Goal: Transaction & Acquisition: Purchase product/service

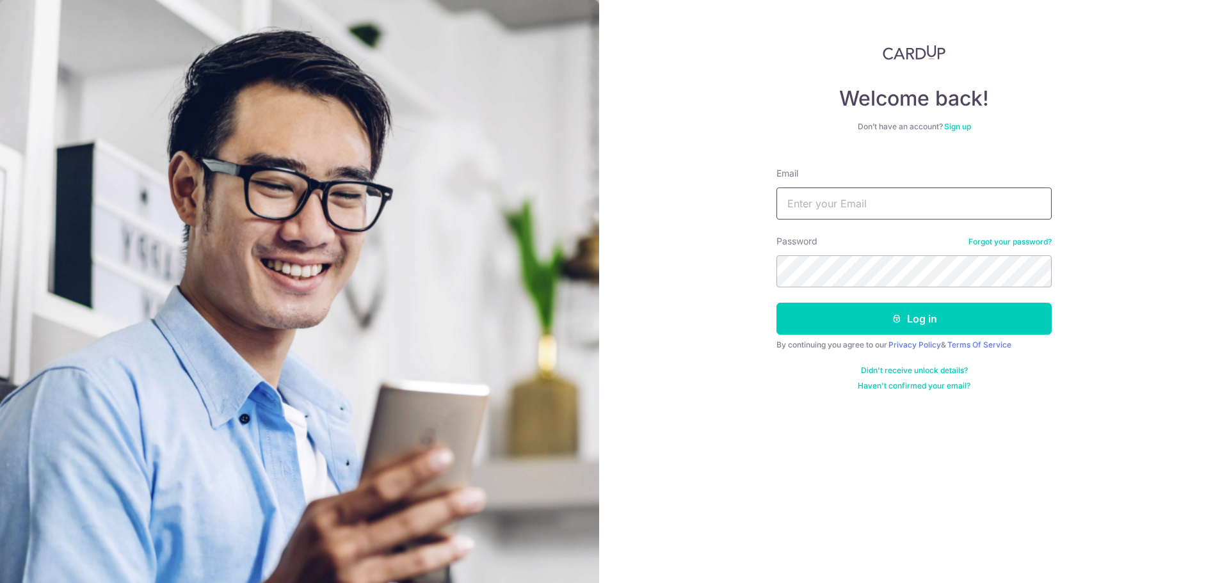
click at [929, 211] on input "Email" at bounding box center [913, 204] width 275 height 32
type input "bangwx@gmail.com"
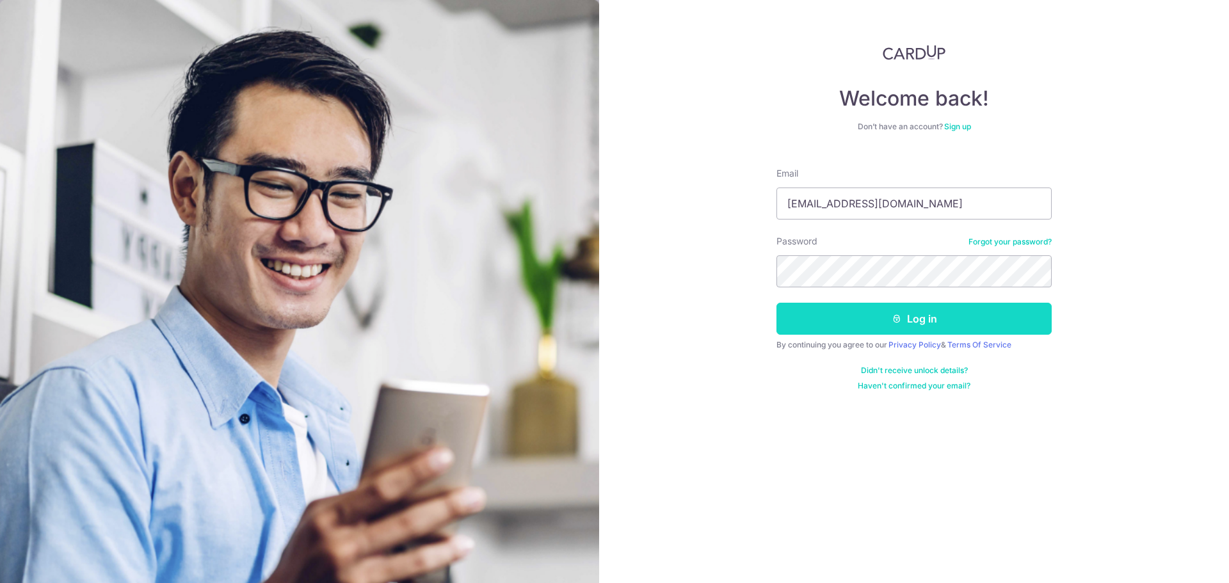
click at [898, 317] on icon "submit" at bounding box center [896, 319] width 10 height 10
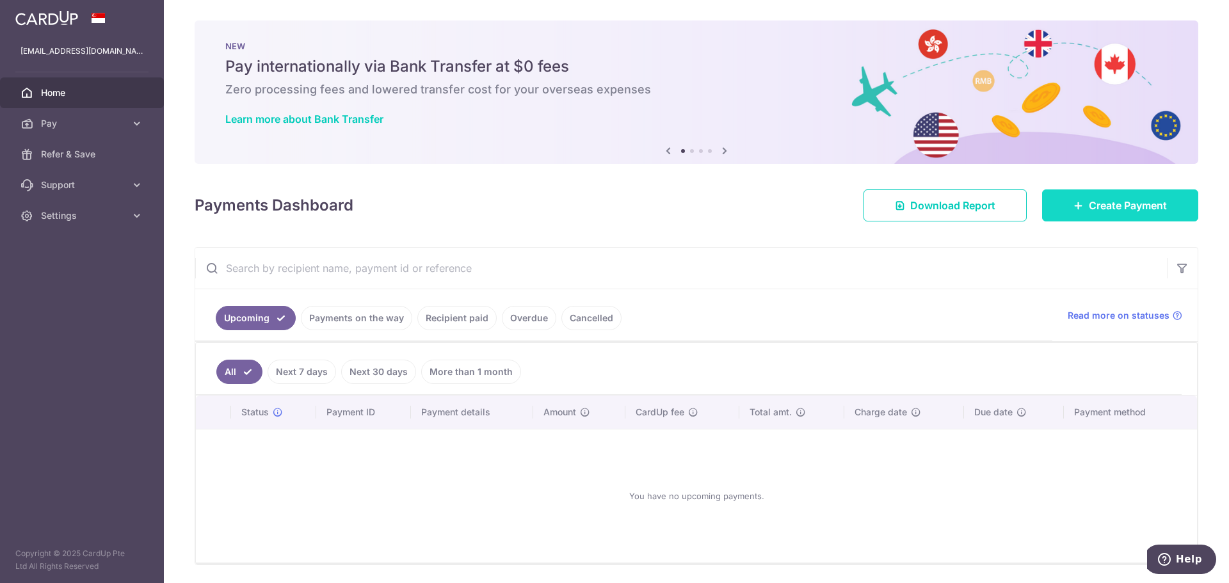
click at [1112, 207] on span "Create Payment" at bounding box center [1128, 205] width 78 height 15
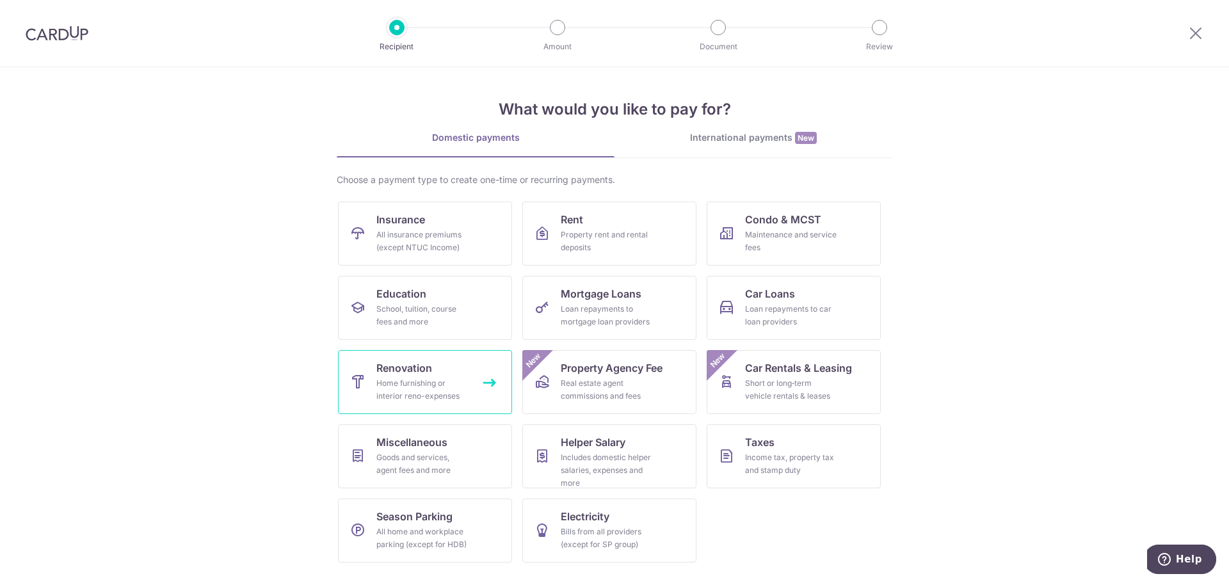
click at [411, 390] on div "Home furnishing or interior reno-expenses" at bounding box center [422, 390] width 92 height 26
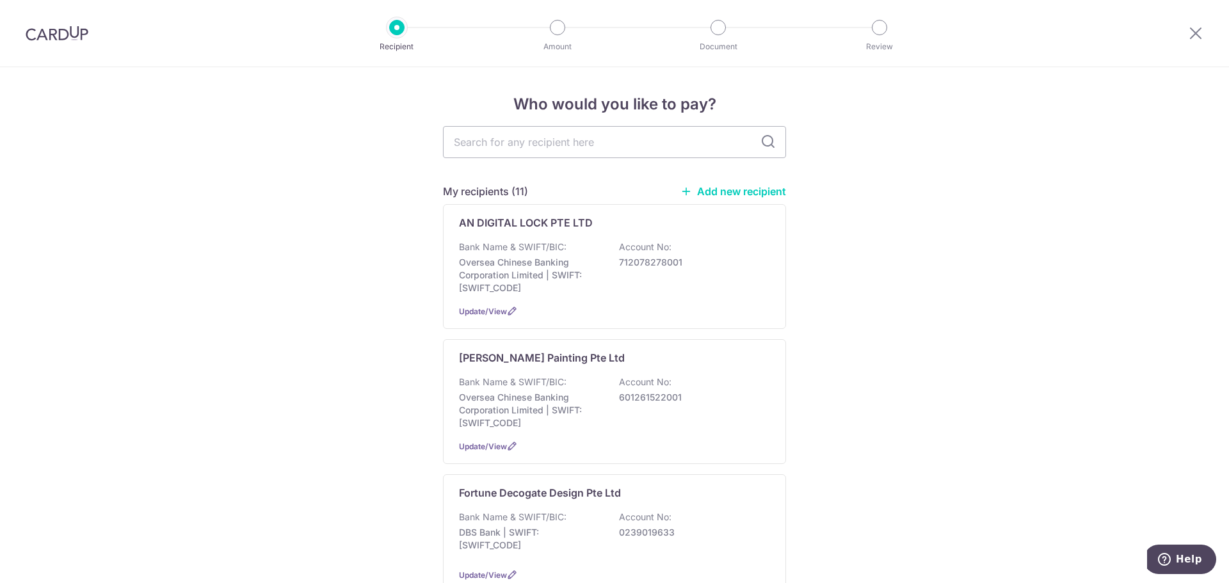
click at [708, 192] on link "Add new recipient" at bounding box center [733, 191] width 106 height 13
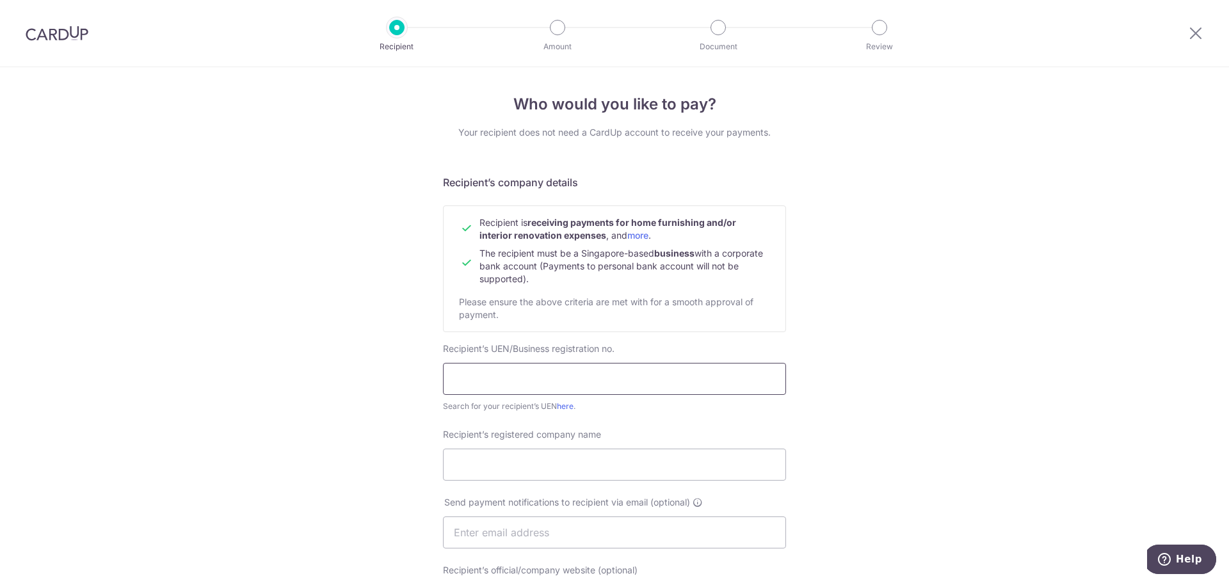
click at [577, 373] on input "text" at bounding box center [614, 379] width 343 height 32
type input "197800448W"
click at [542, 470] on input "Recipient’s registered company name" at bounding box center [614, 465] width 343 height 32
type input "PFE Technologies Pte Ltd"
click at [877, 506] on div "Who would you like to pay? Your recipient does not need a CardUp account to rec…" at bounding box center [614, 548] width 1229 height 962
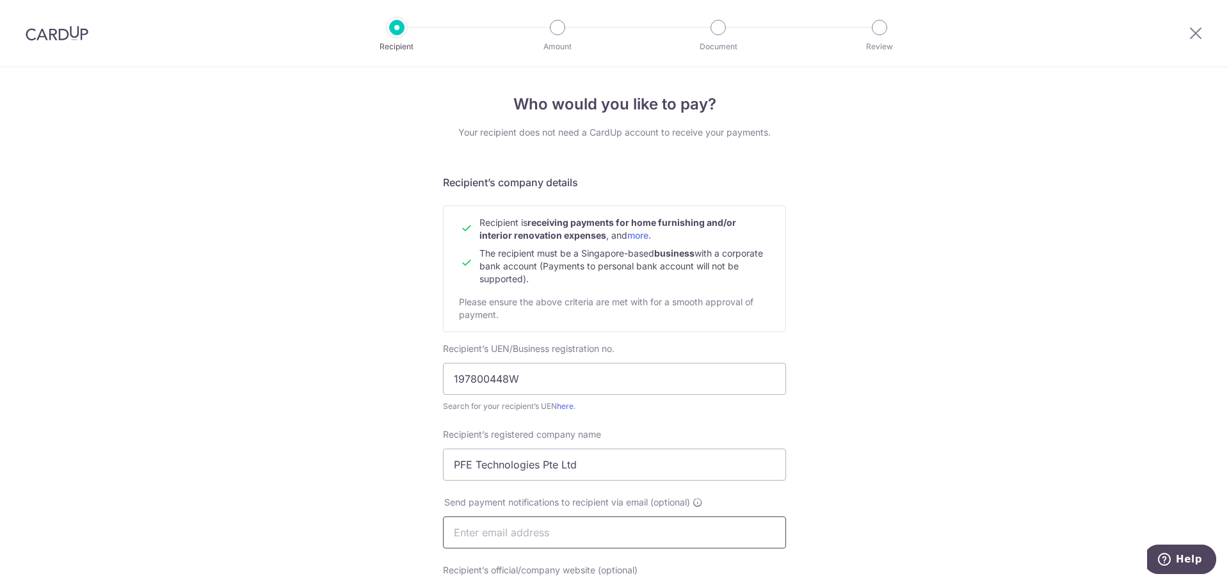
click at [581, 532] on input "text" at bounding box center [614, 532] width 343 height 32
paste input "[EMAIL_ADDRESS][DOMAIN_NAME]"
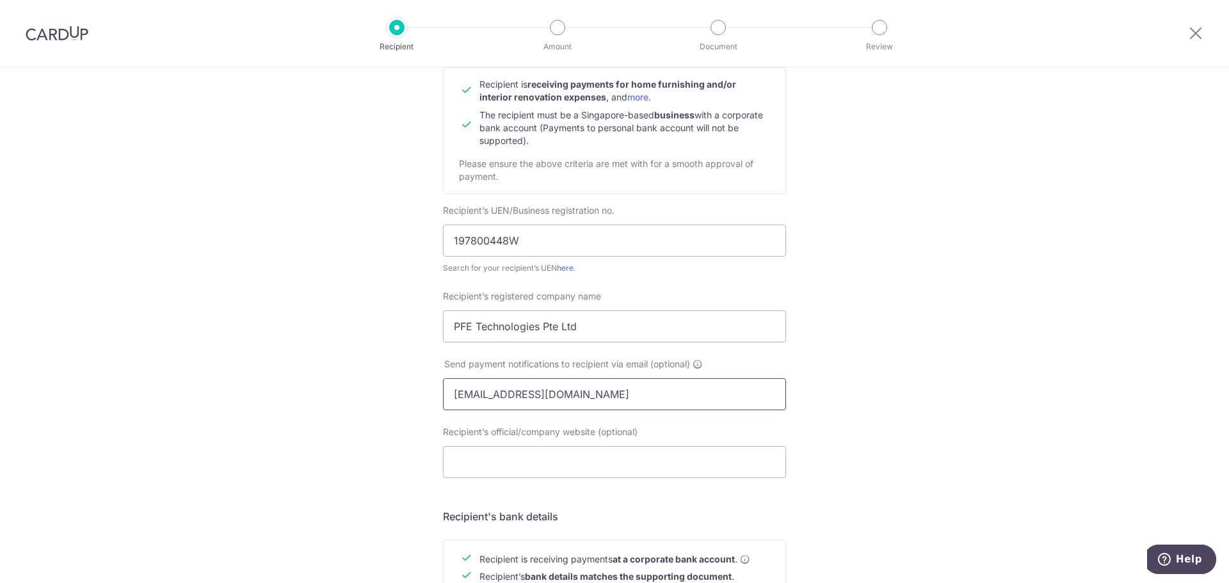
scroll to position [256, 0]
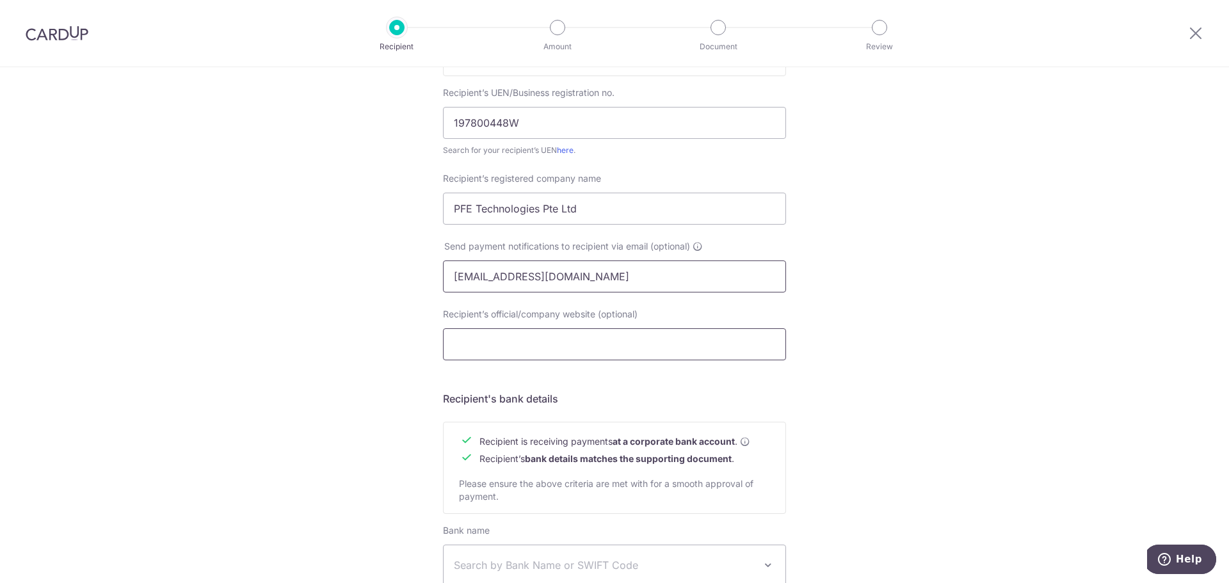
type input "info@homesmart.sg"
click at [520, 350] on input "Recipient’s official/company website (optional)" at bounding box center [614, 344] width 343 height 32
paste input "https://homesmart.sg/"
type input "https://homesmart.sg"
click at [884, 365] on div "Who would you like to pay? Your recipient does not need a CardUp account to rec…" at bounding box center [614, 292] width 1229 height 962
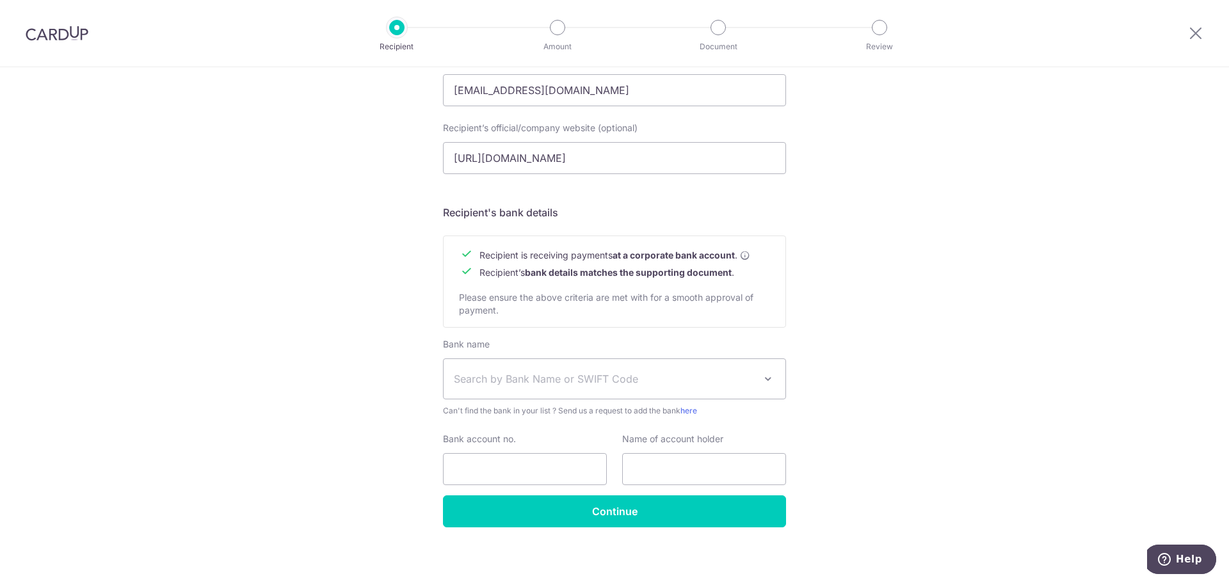
scroll to position [447, 0]
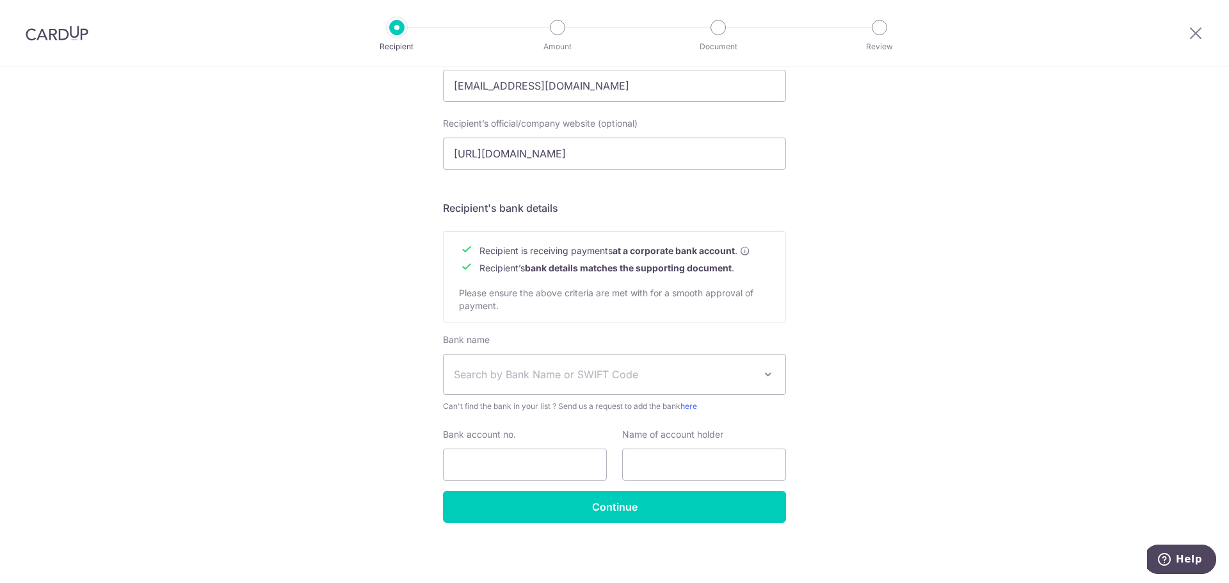
click at [698, 369] on span "Search by Bank Name or SWIFT Code" at bounding box center [604, 374] width 301 height 15
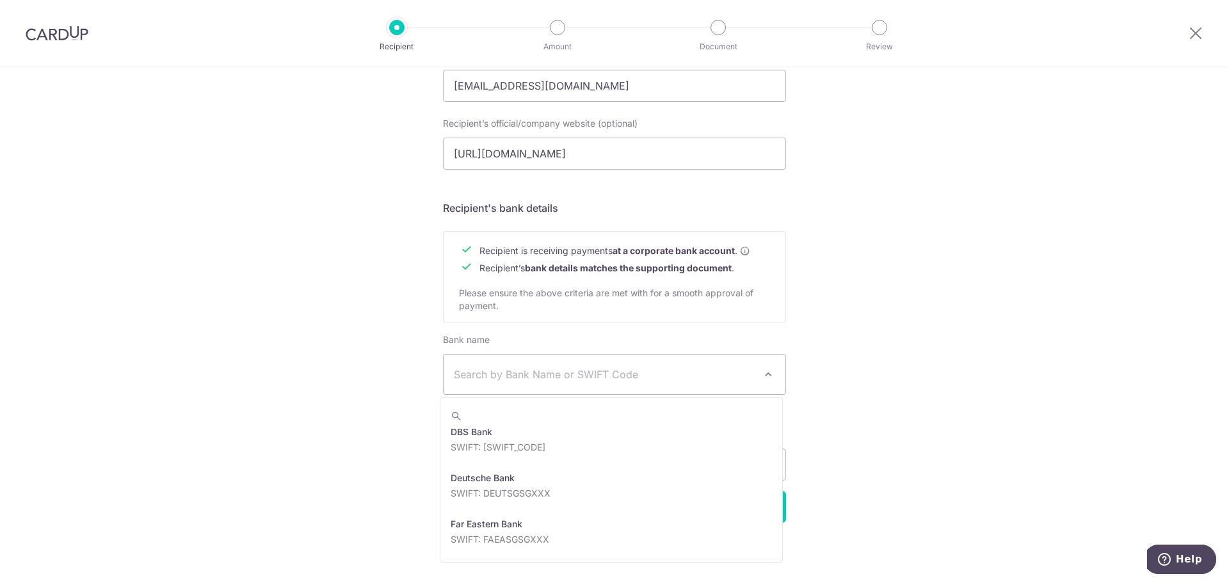
scroll to position [1152, 0]
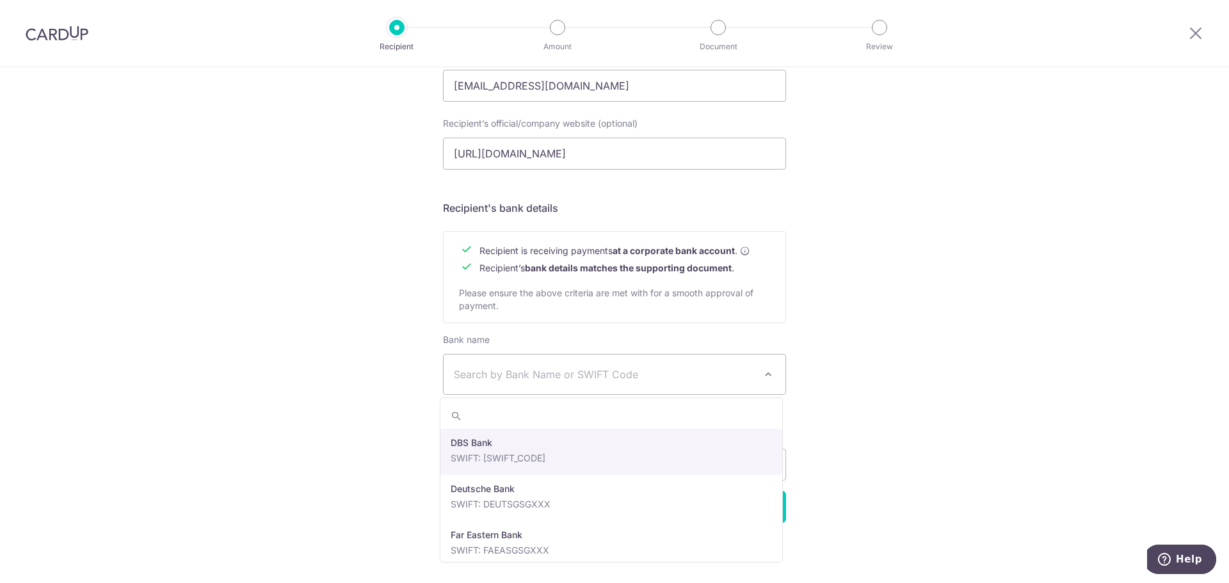
select select "6"
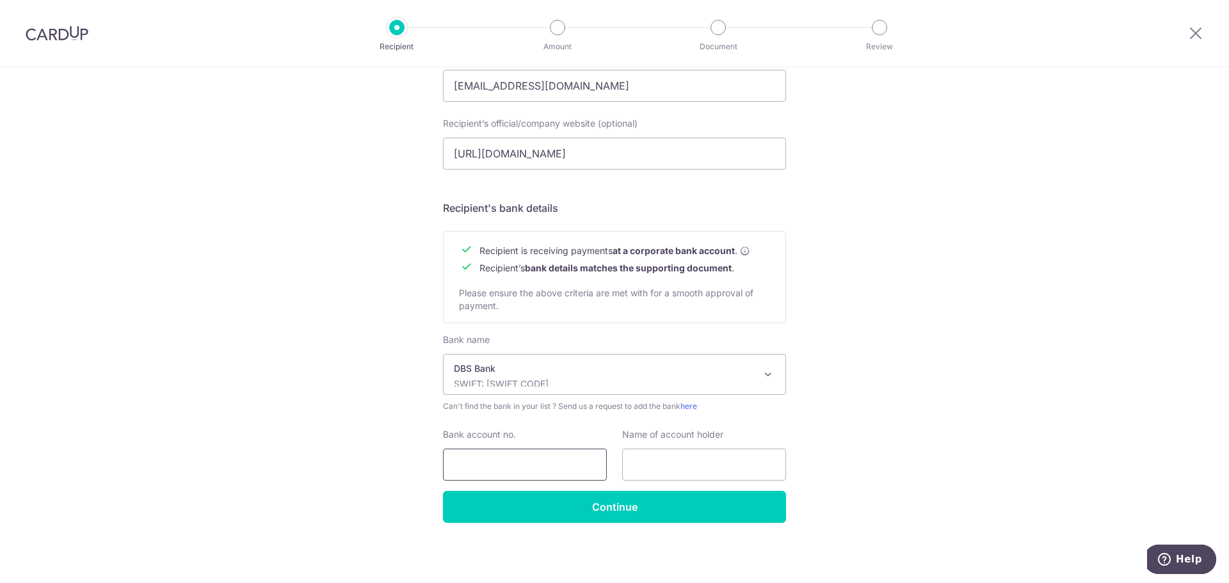
click at [580, 463] on input "Bank account no." at bounding box center [525, 465] width 164 height 32
type input "0020034506"
click at [732, 458] on input "text" at bounding box center [704, 465] width 164 height 32
type input "PFE Technologies Pte Ltd"
click at [952, 451] on div "Who would you like to pay? Your recipient does not need a CardUp account to rec…" at bounding box center [614, 102] width 1229 height 962
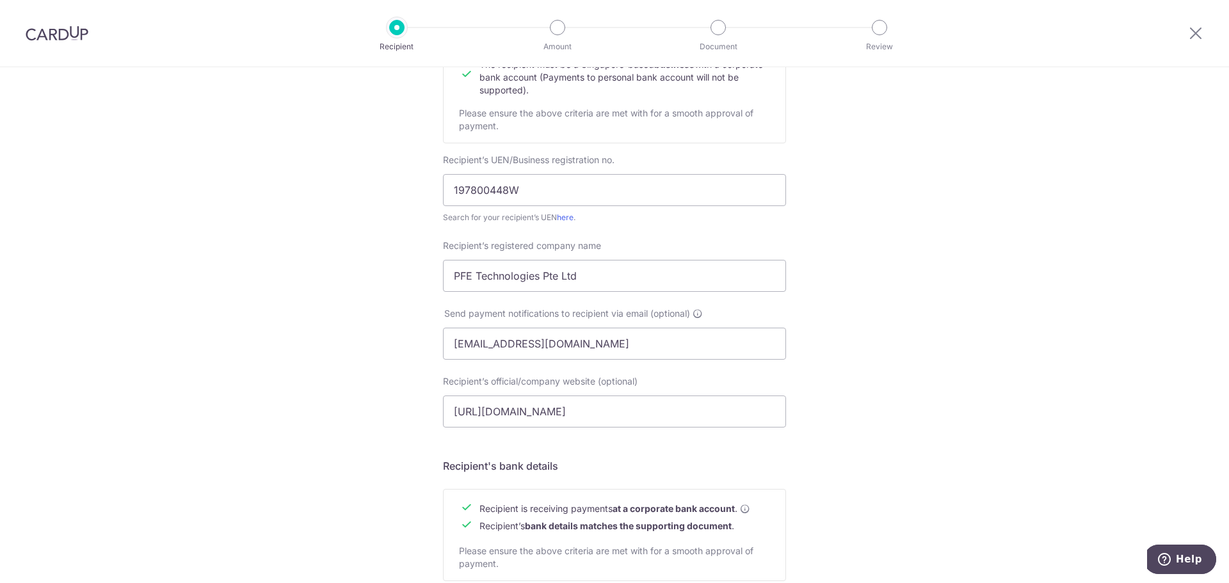
scroll to position [447, 0]
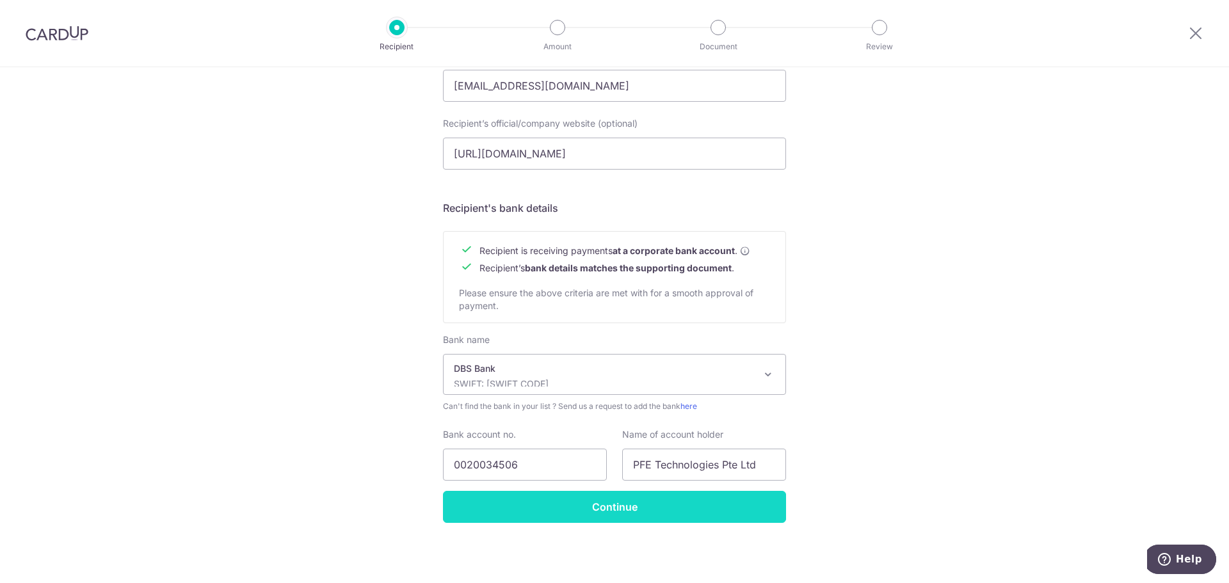
click at [697, 507] on input "Continue" at bounding box center [614, 507] width 343 height 32
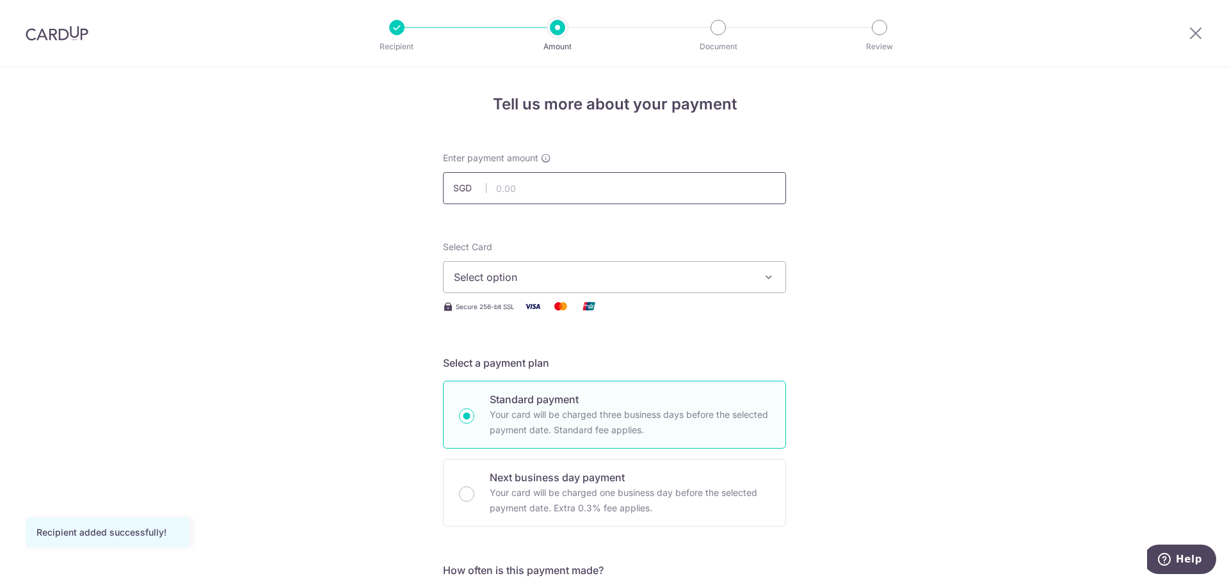
click at [561, 183] on input "text" at bounding box center [614, 188] width 343 height 32
type input "806.34"
click at [712, 278] on span "Select option" at bounding box center [603, 276] width 298 height 15
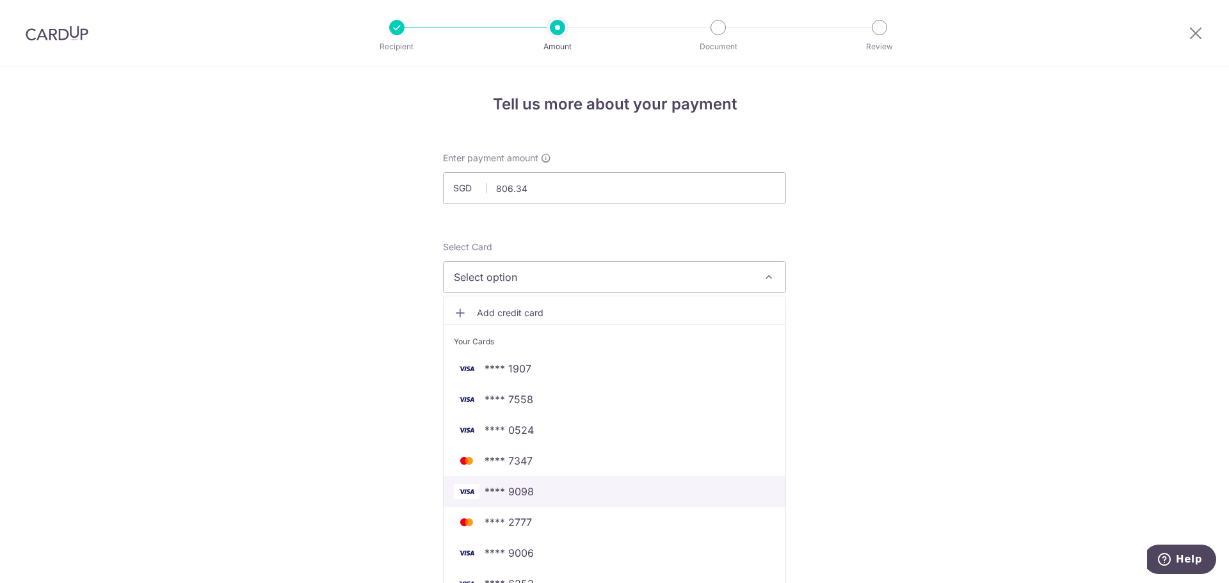
click at [535, 483] on link "**** 9098" at bounding box center [614, 491] width 342 height 31
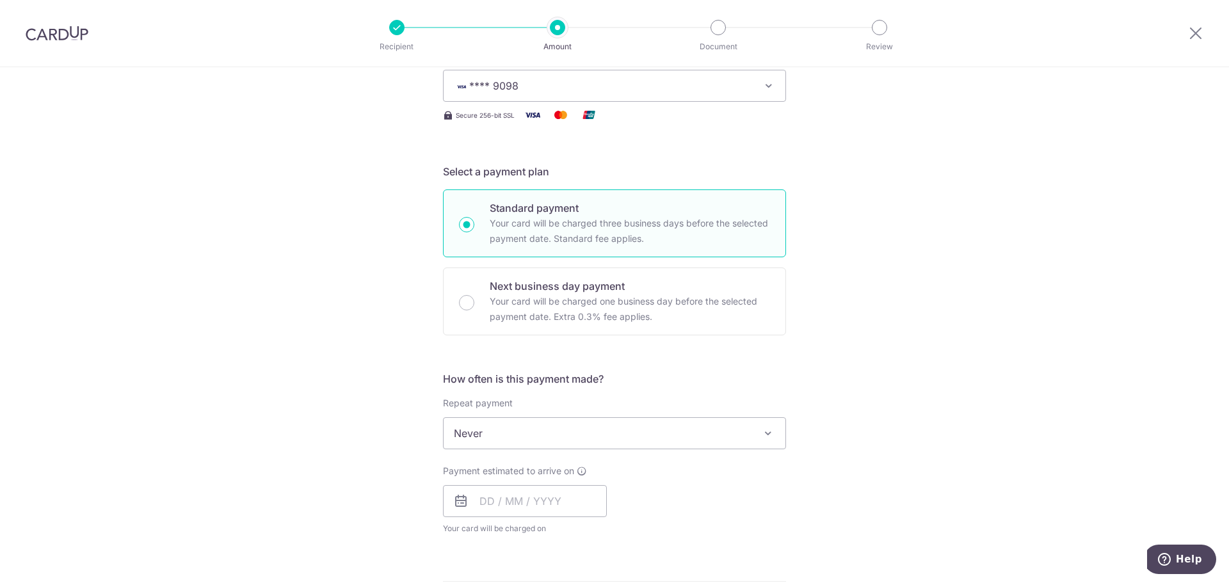
scroll to position [192, 0]
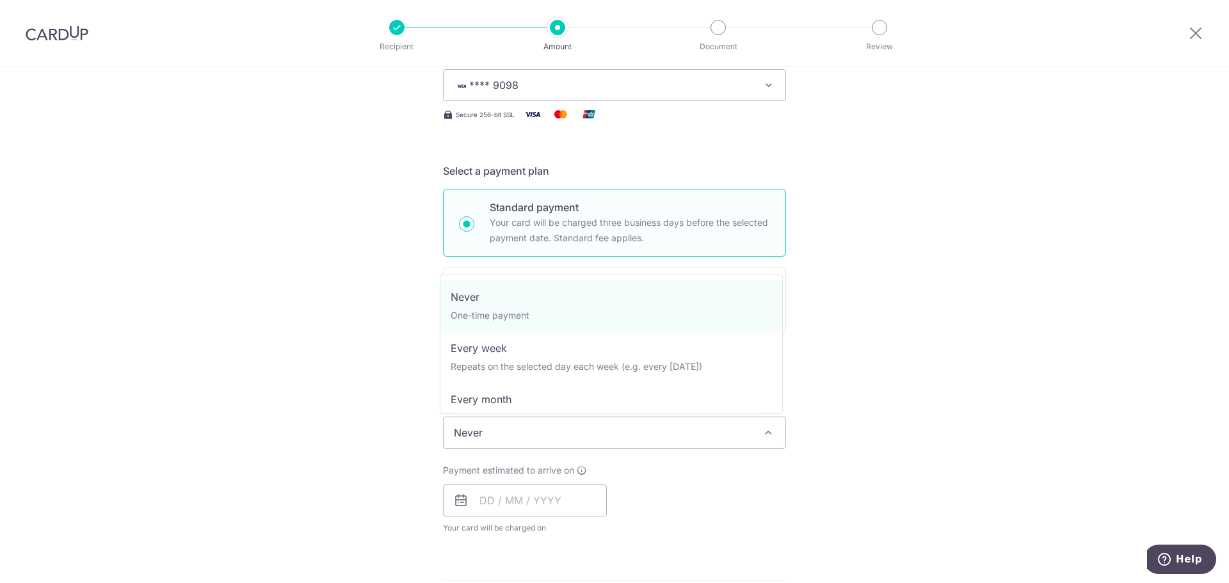
click at [661, 429] on span "Never" at bounding box center [614, 432] width 342 height 31
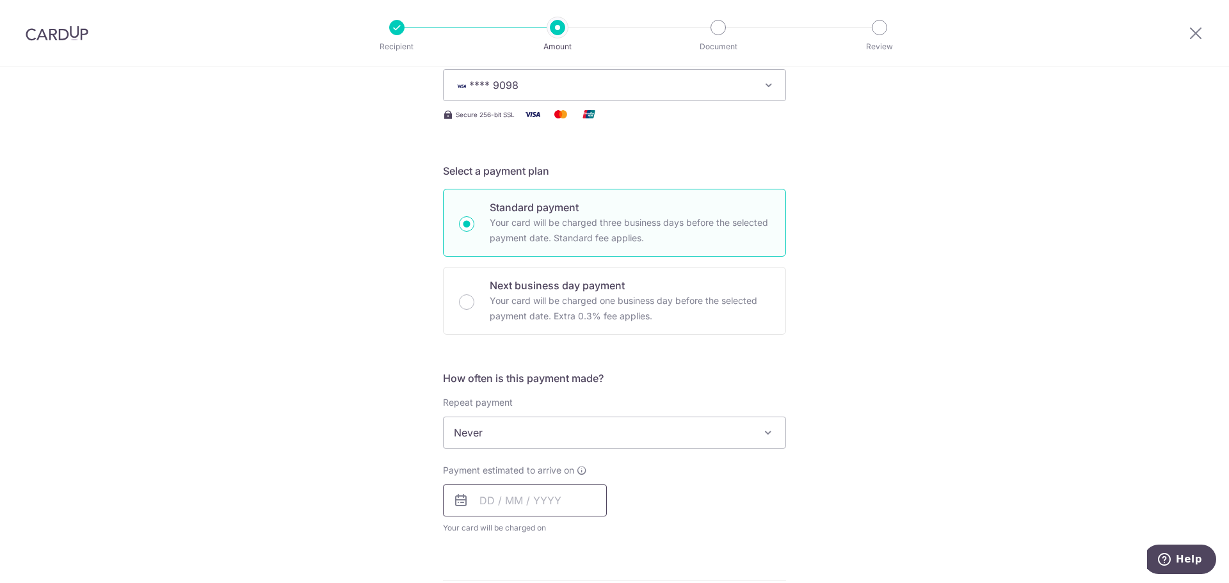
click at [541, 502] on input "text" at bounding box center [525, 500] width 164 height 32
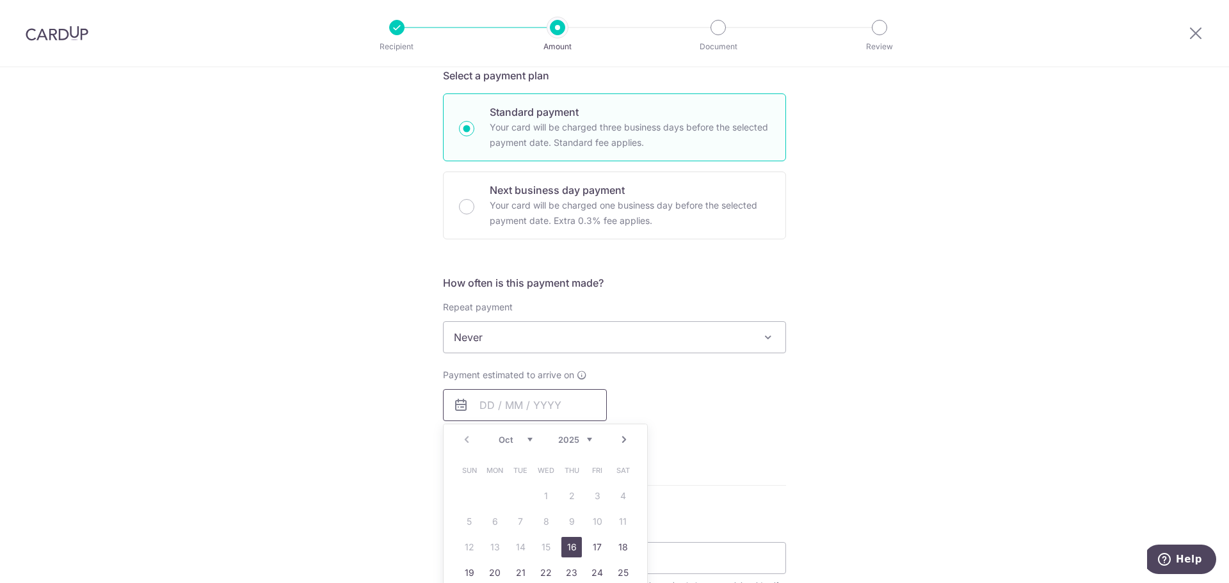
scroll to position [320, 0]
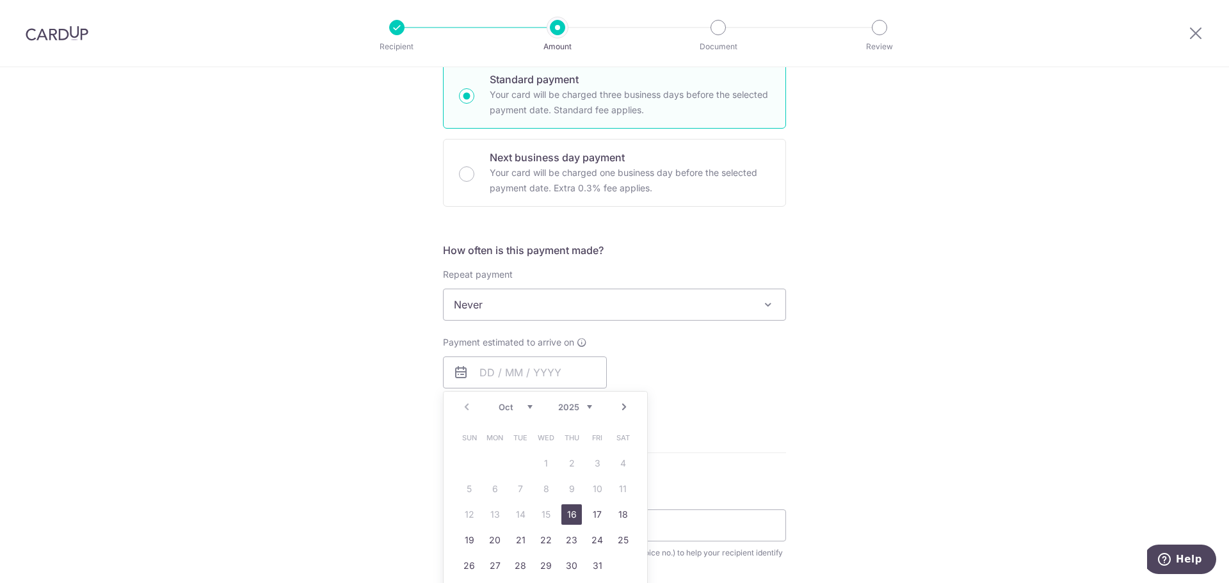
click at [568, 512] on link "16" at bounding box center [571, 514] width 20 height 20
type input "[DATE]"
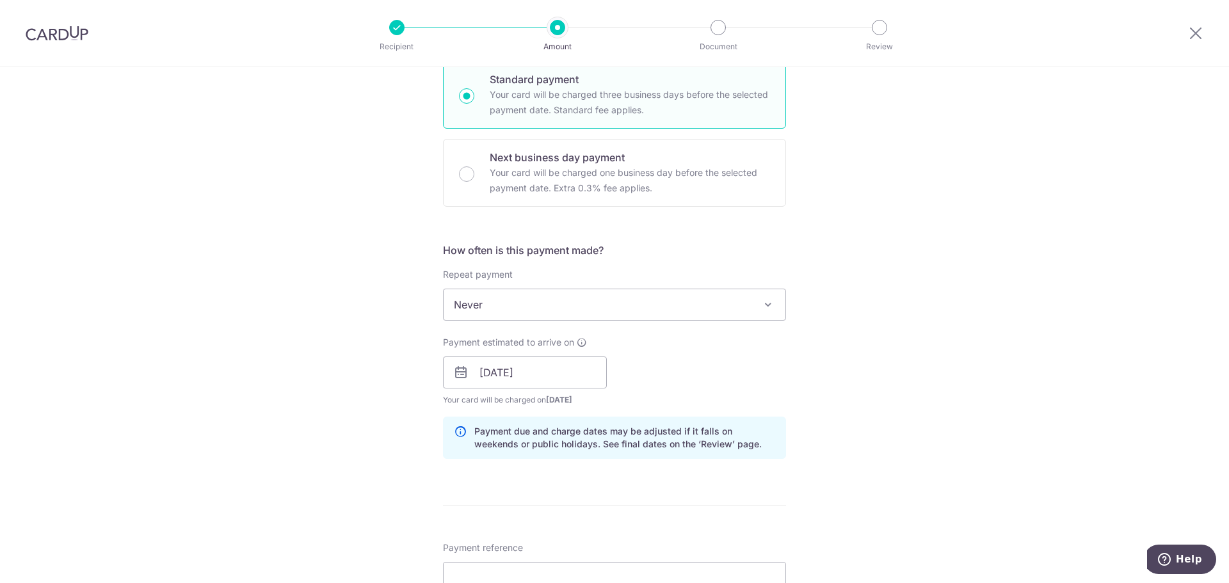
click at [543, 299] on span "Never" at bounding box center [614, 304] width 342 height 31
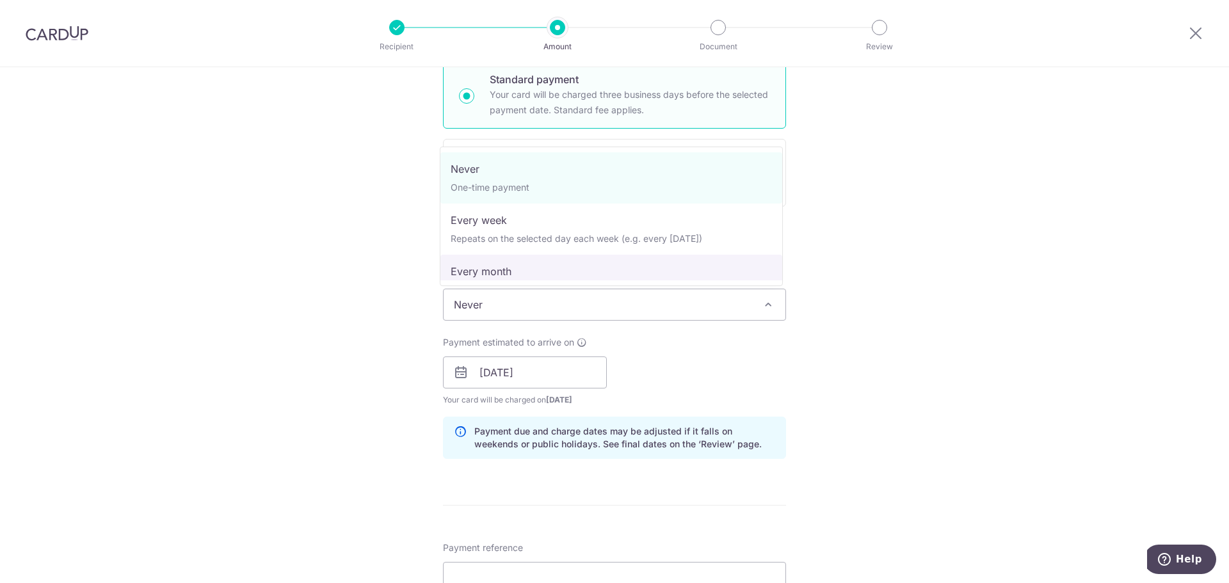
select select "3"
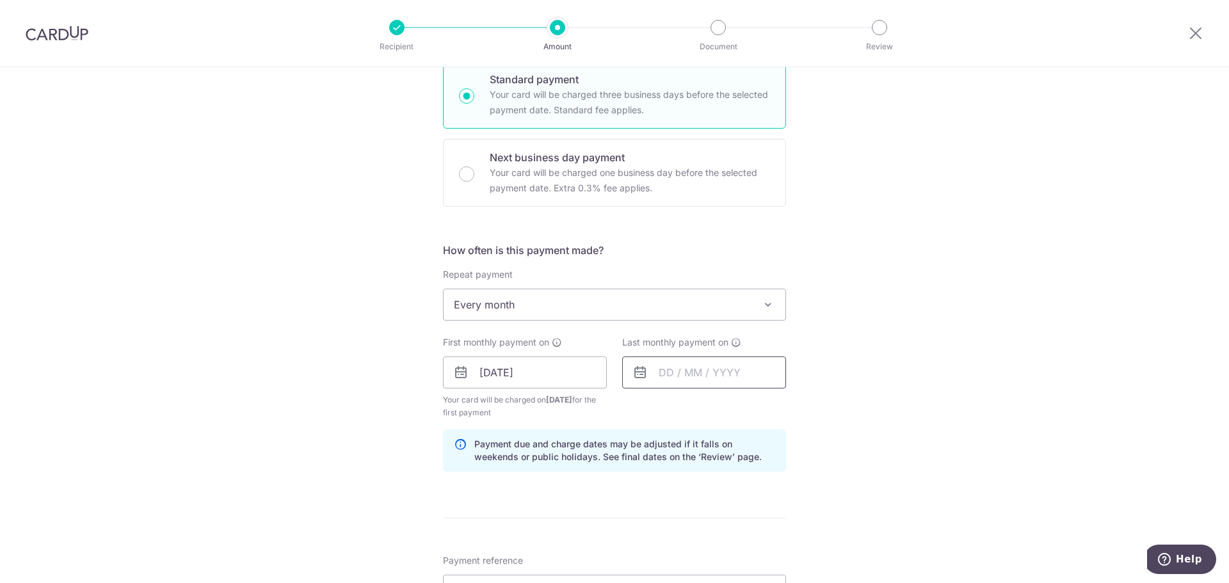
click at [689, 373] on input "text" at bounding box center [704, 372] width 164 height 32
click at [801, 408] on link "Next" at bounding box center [802, 406] width 15 height 15
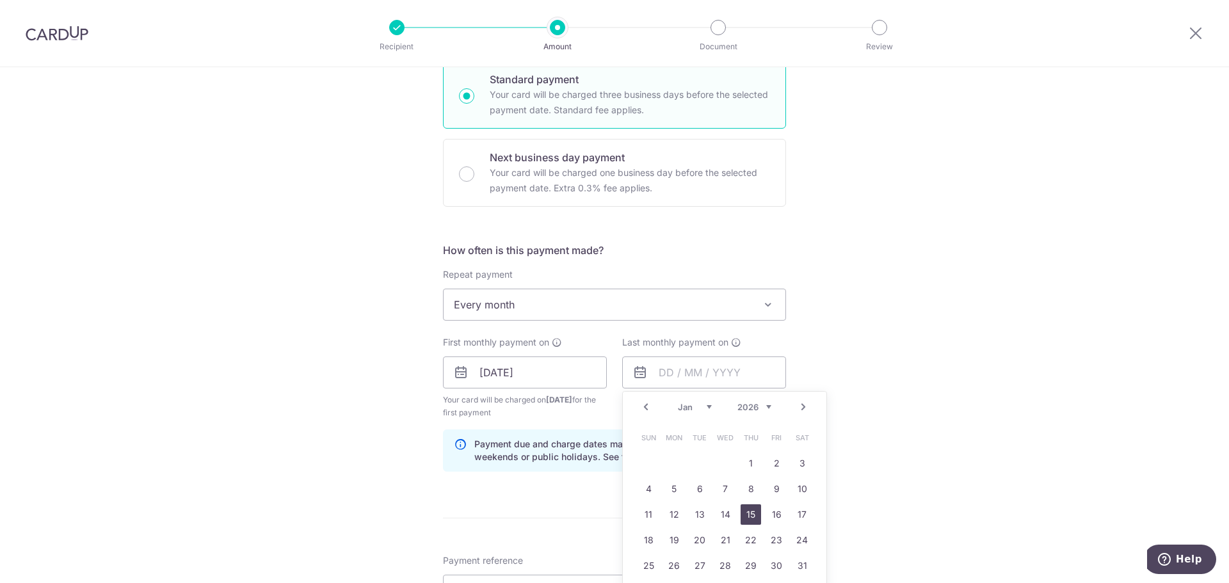
click at [742, 521] on link "15" at bounding box center [750, 514] width 20 height 20
type input "15/01/2026"
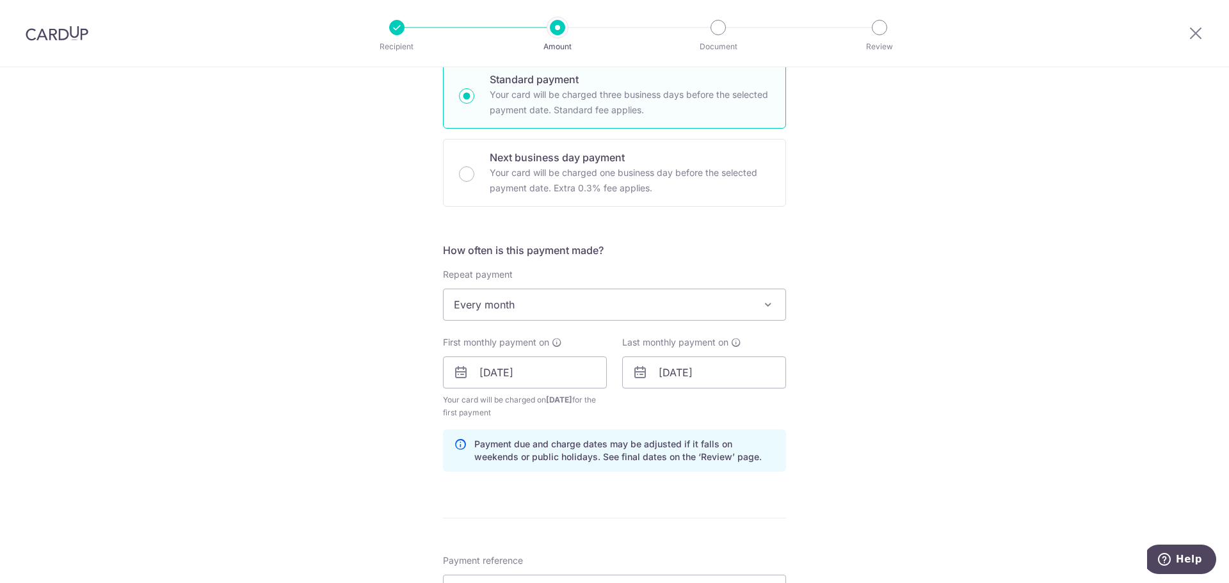
click at [873, 453] on div "Tell us more about your payment Enter payment amount SGD 806.34 806.34 Recipien…" at bounding box center [614, 401] width 1229 height 1309
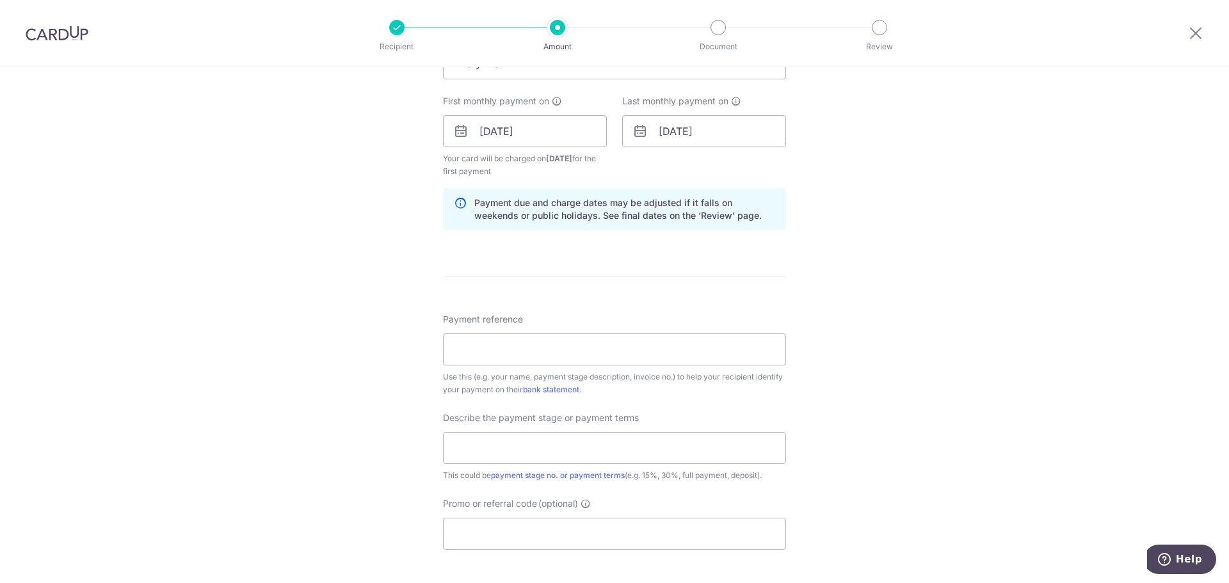
scroll to position [576, 0]
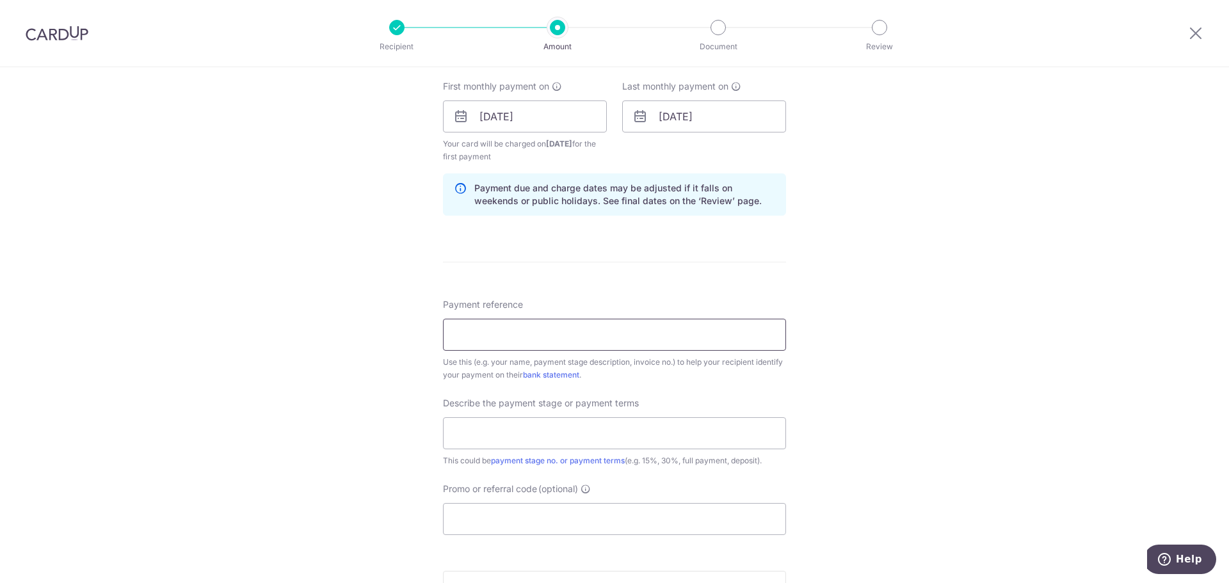
click at [515, 343] on input "Payment reference" at bounding box center [614, 335] width 343 height 32
drag, startPoint x: 451, startPoint y: 334, endPoint x: 463, endPoint y: 335, distance: 11.5
click at [451, 334] on input "445B New Punggol Road 02-740" at bounding box center [614, 335] width 343 height 32
type input "Benson 445B New Punggol Road 02-740"
click at [1020, 362] on div "Tell us more about your payment Enter payment amount SGD 806.34 806.34 Recipien…" at bounding box center [614, 145] width 1229 height 1309
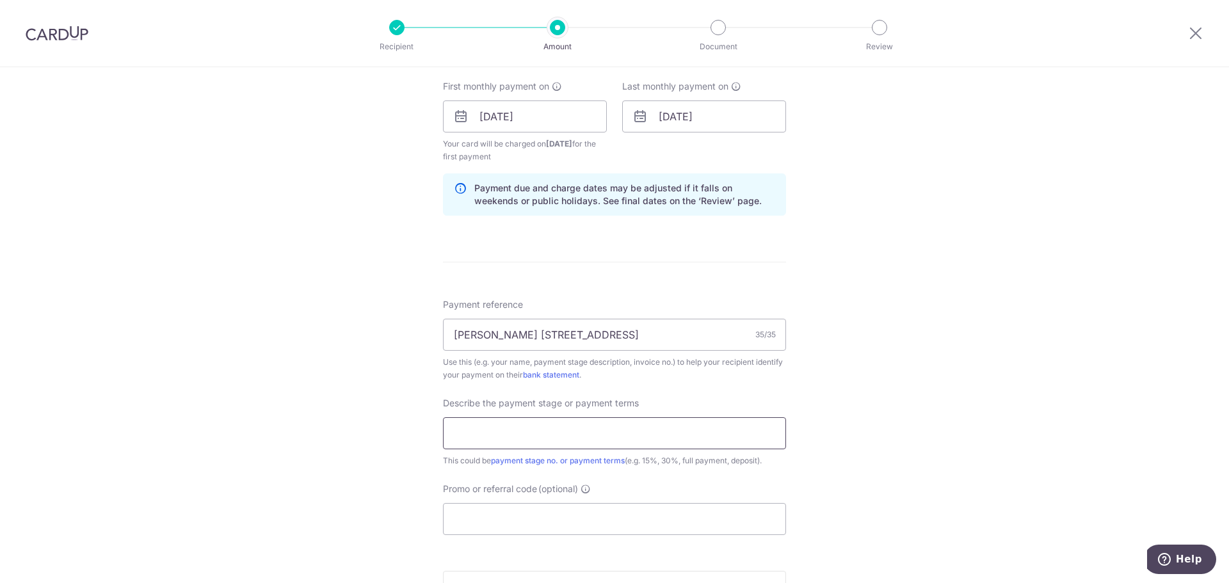
click at [655, 441] on input "text" at bounding box center [614, 433] width 343 height 32
type input "full payment"
click at [755, 515] on input "Promo or referral code (optional)" at bounding box center [614, 519] width 343 height 32
paste input "https://homesmart.sg/"
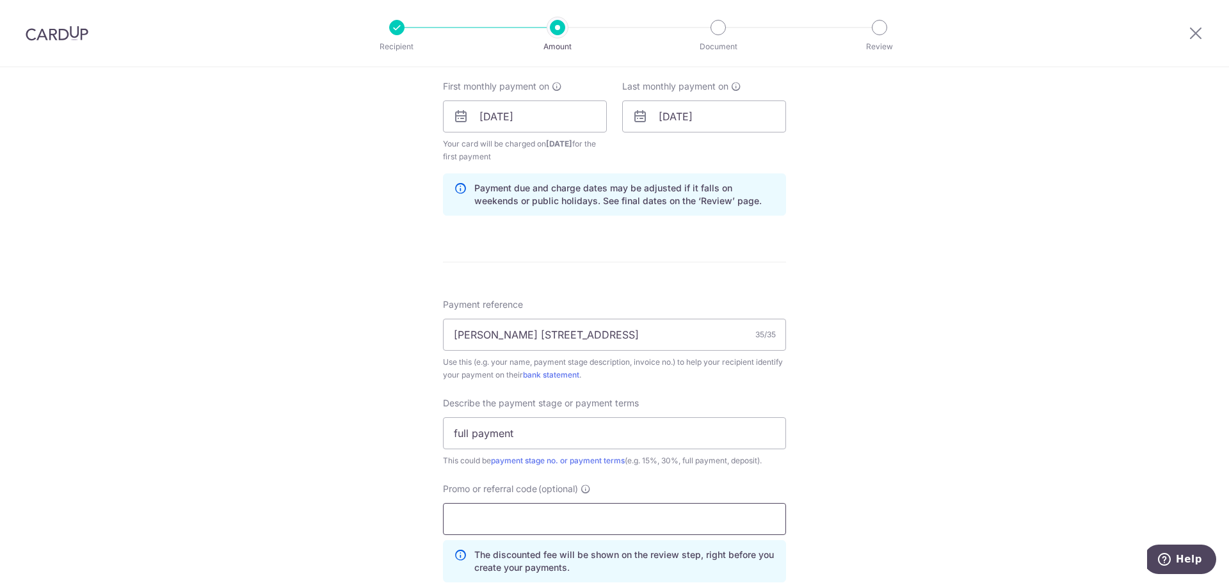
type input "https://homesmart.sg/"
type input "REC185"
click at [831, 403] on div "Tell us more about your payment Enter payment amount SGD 806.34 806.34 Recipien…" at bounding box center [614, 174] width 1229 height 1366
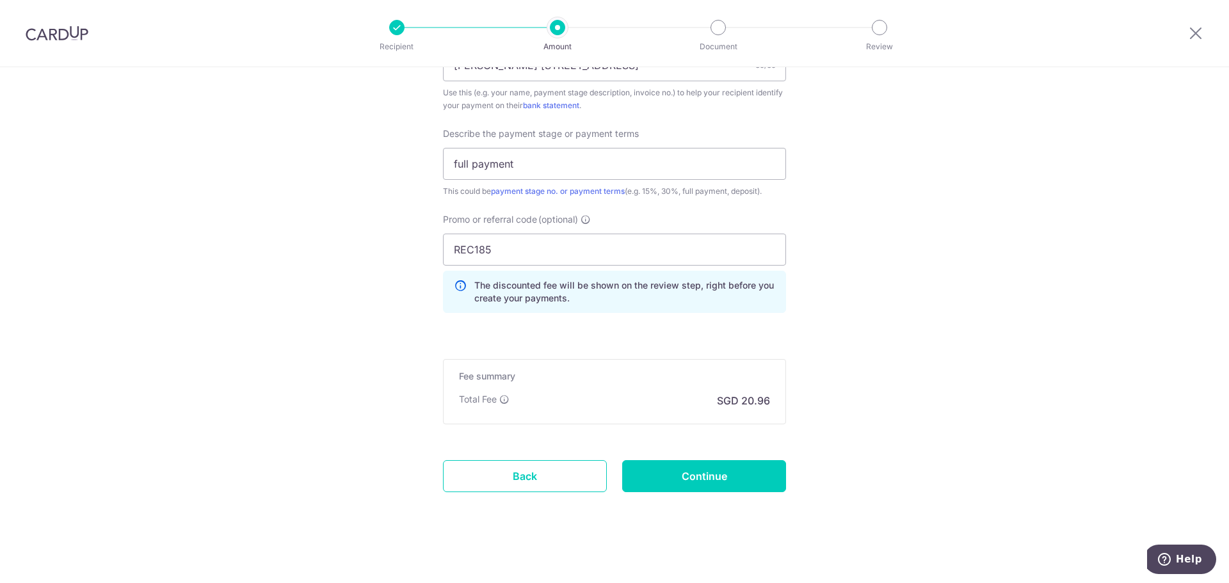
scroll to position [850, 0]
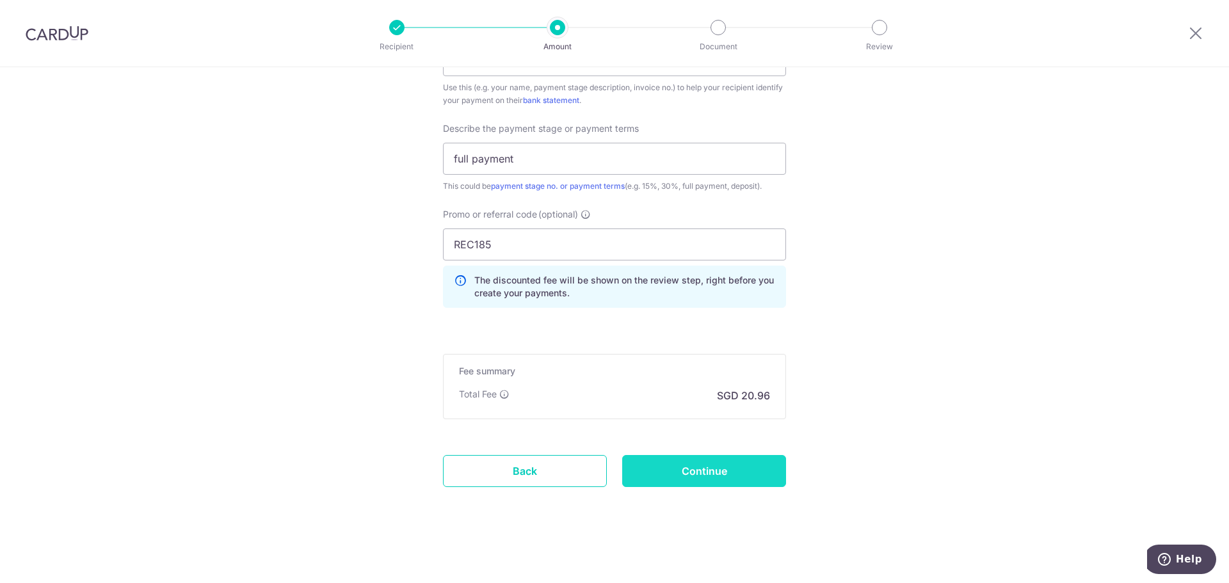
click at [687, 469] on input "Continue" at bounding box center [704, 471] width 164 height 32
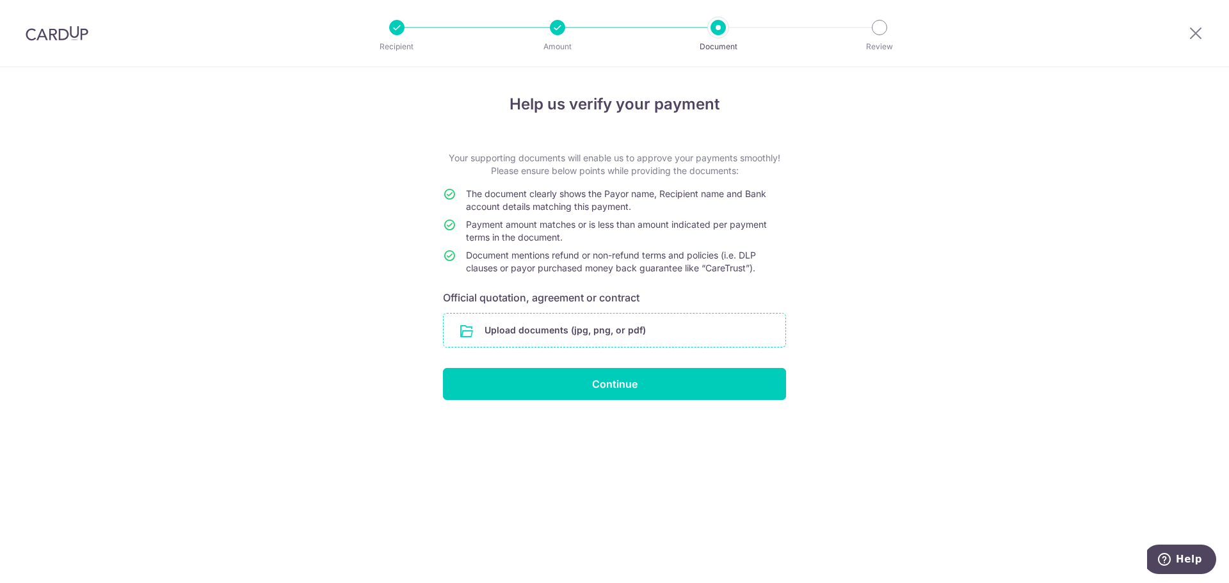
click at [530, 334] on input "file" at bounding box center [614, 330] width 342 height 33
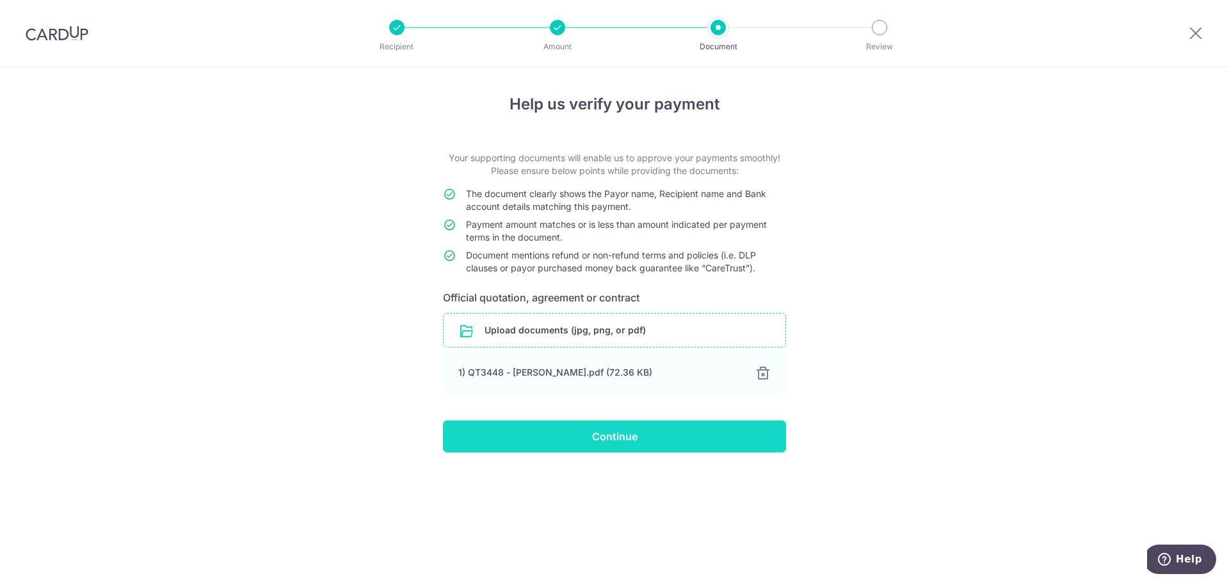
click at [701, 436] on input "Continue" at bounding box center [614, 436] width 343 height 32
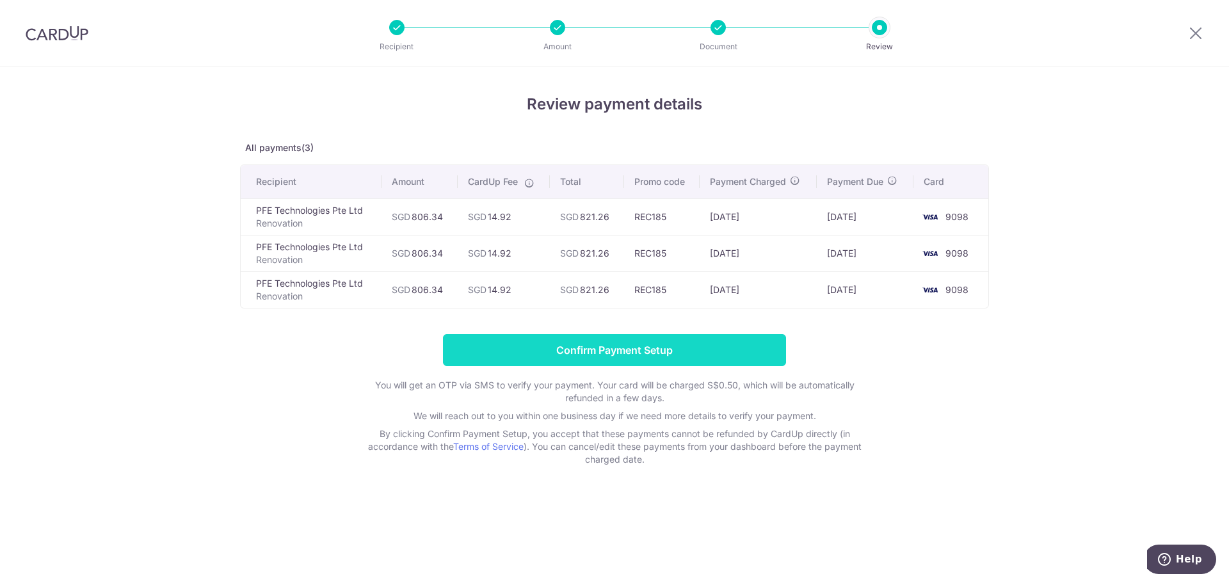
click at [653, 340] on input "Confirm Payment Setup" at bounding box center [614, 350] width 343 height 32
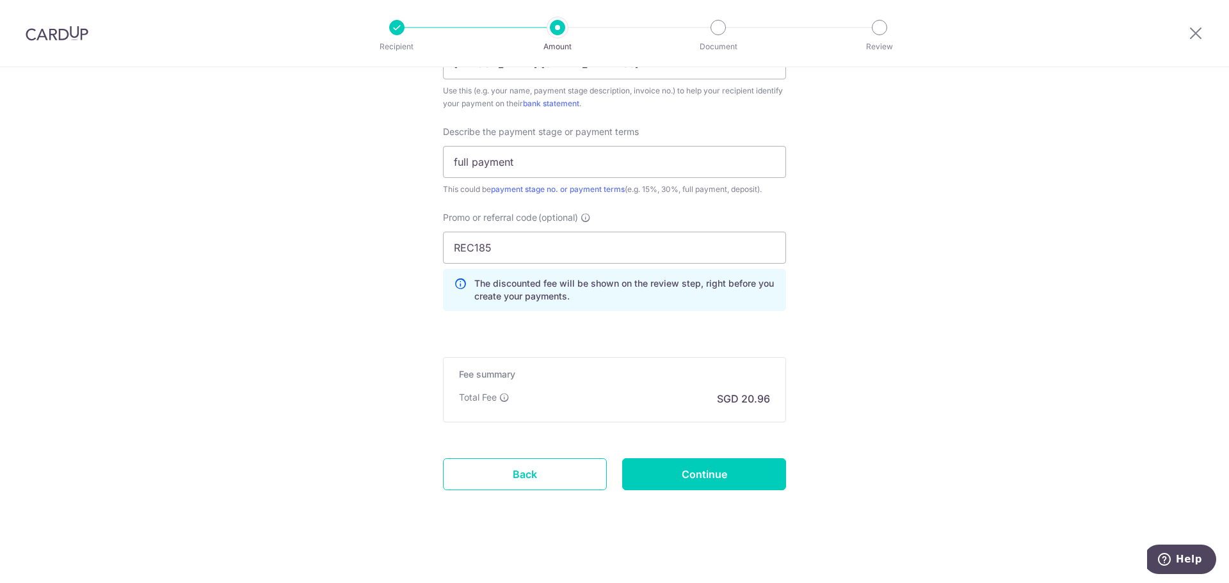
scroll to position [838, 0]
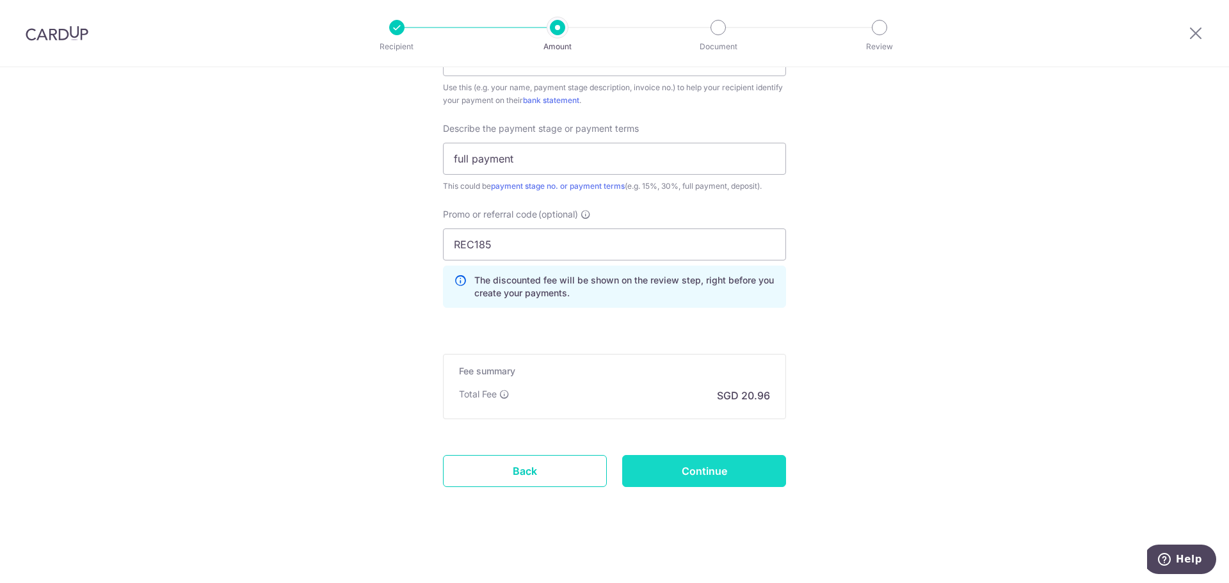
click at [659, 466] on input "Continue" at bounding box center [704, 471] width 164 height 32
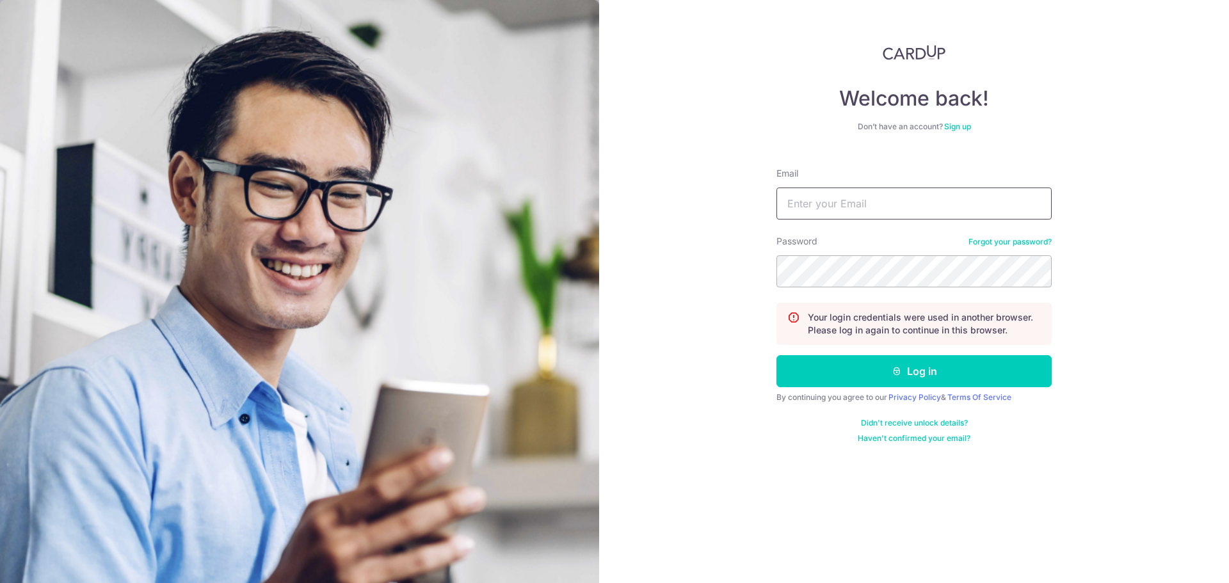
click at [838, 203] on input "Email" at bounding box center [913, 204] width 275 height 32
